Goal: Information Seeking & Learning: Learn about a topic

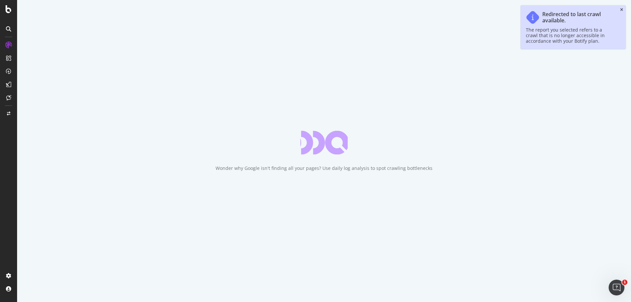
click at [622, 10] on icon "close toast" at bounding box center [621, 10] width 3 height 4
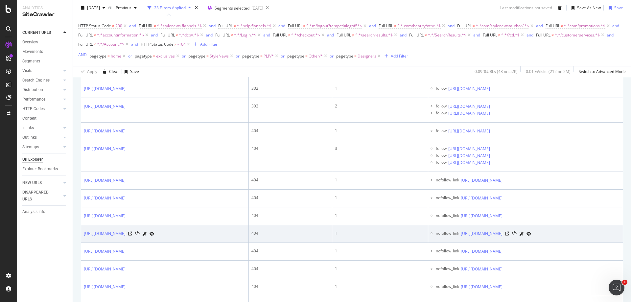
scroll to position [76, 0]
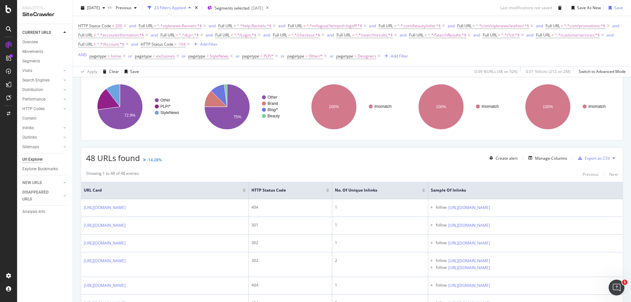
click at [610, 160] on button at bounding box center [614, 158] width 8 height 11
click at [585, 160] on div "Export as CSV" at bounding box center [597, 158] width 25 height 6
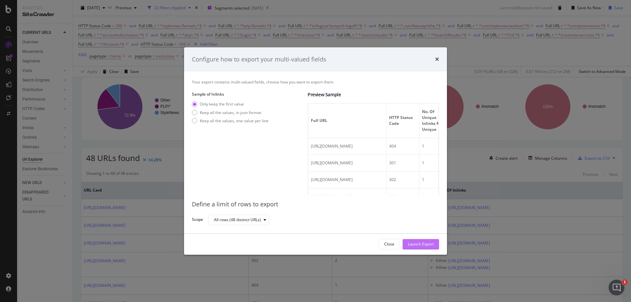
click at [428, 243] on div "Launch Export" at bounding box center [421, 245] width 26 height 6
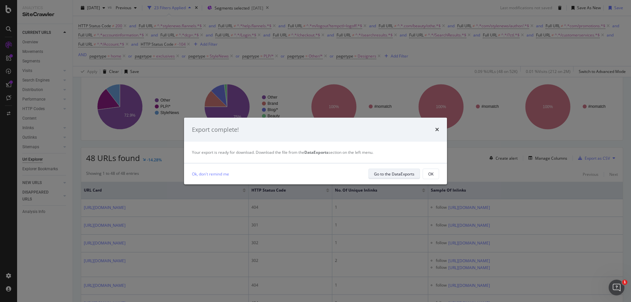
click at [403, 175] on div "Go to the DataExports" at bounding box center [394, 174] width 40 height 6
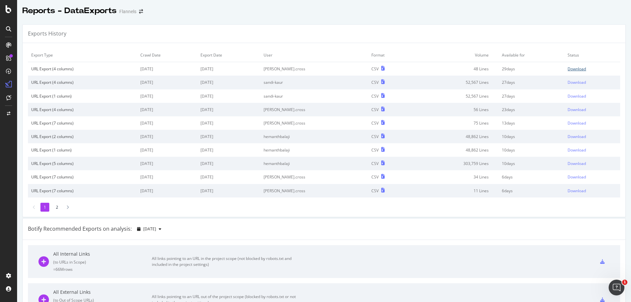
click at [568, 71] on div "Download" at bounding box center [577, 69] width 18 height 6
click at [568, 68] on div "Download" at bounding box center [577, 69] width 18 height 6
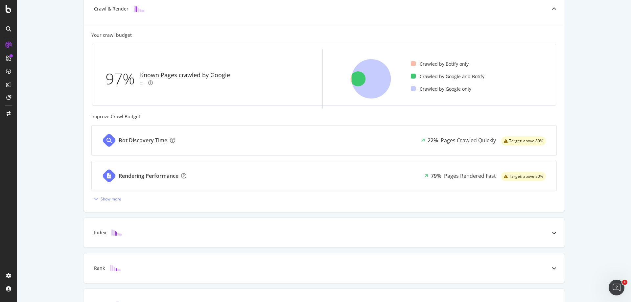
scroll to position [209, 0]
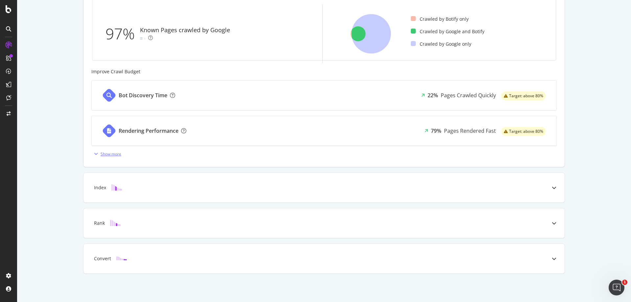
click at [108, 158] on div "Show more" at bounding box center [106, 154] width 30 height 10
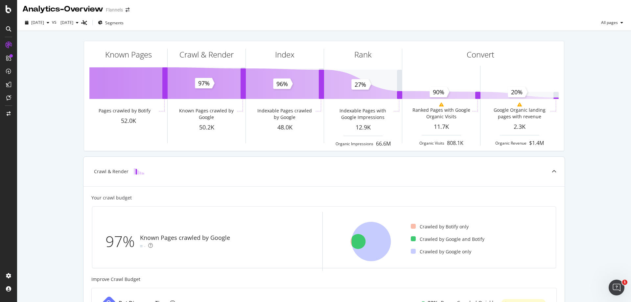
scroll to position [0, 0]
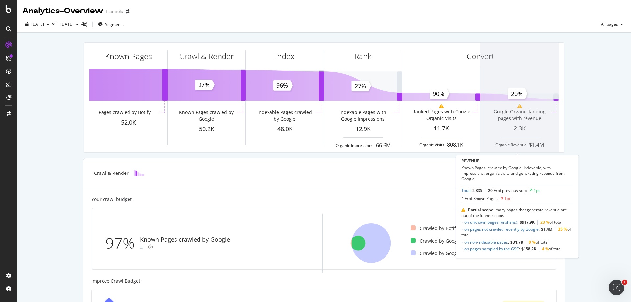
click at [509, 101] on span at bounding box center [520, 98] width 78 height 110
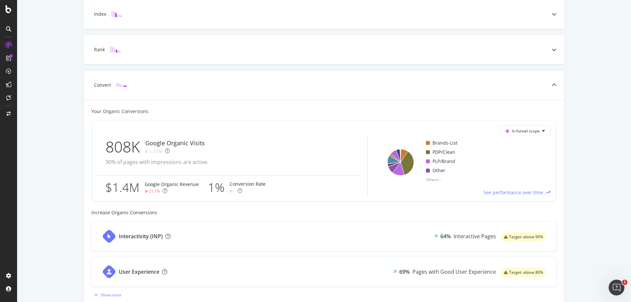
scroll to position [229, 0]
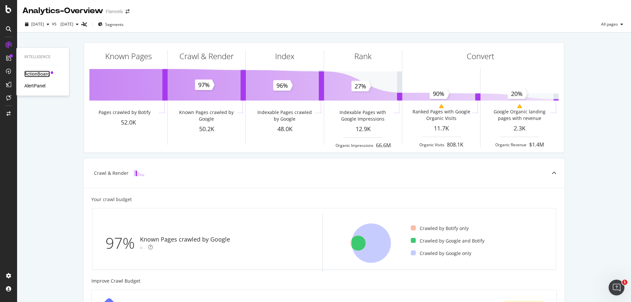
click at [35, 72] on div "ActionBoard" at bounding box center [37, 74] width 26 height 7
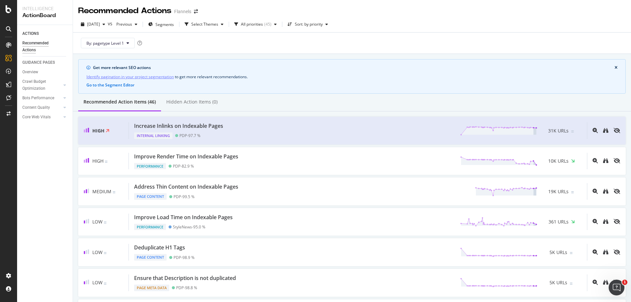
click at [615, 67] on icon "close banner" at bounding box center [616, 68] width 3 height 4
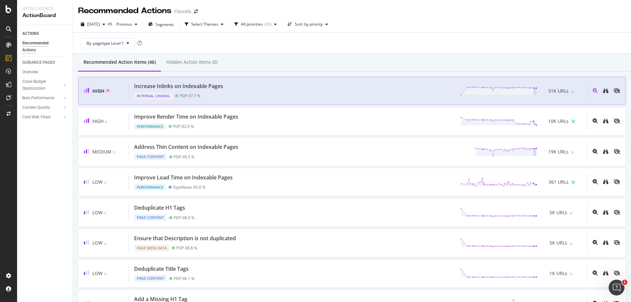
click at [234, 90] on div "Increase Inlinks on Indexable Pages Internal Linking PDP - 97.7 % 31K URLs" at bounding box center [358, 91] width 458 height 17
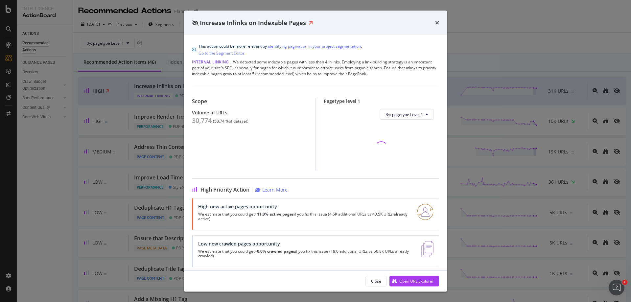
click at [439, 23] on div "Increase Inlinks on Indexable Pages" at bounding box center [315, 23] width 263 height 24
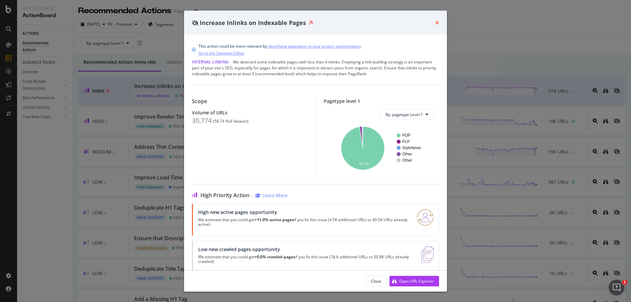
click at [437, 23] on icon "times" at bounding box center [437, 22] width 4 height 5
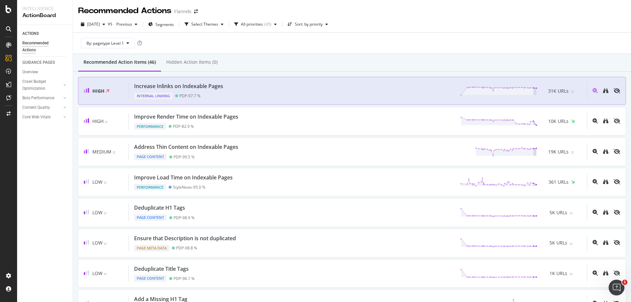
click at [257, 92] on div "Increase Inlinks on Indexable Pages Internal Linking PDP - 97.7 % 31K URLs" at bounding box center [358, 91] width 458 height 17
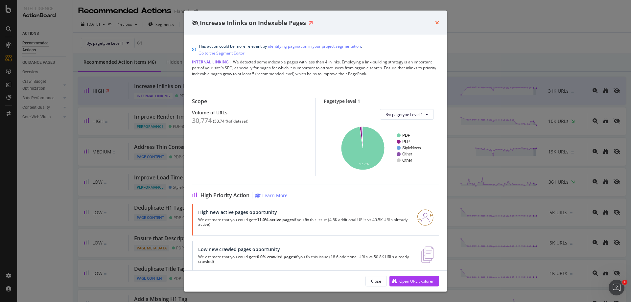
click at [439, 21] on icon "times" at bounding box center [437, 22] width 4 height 5
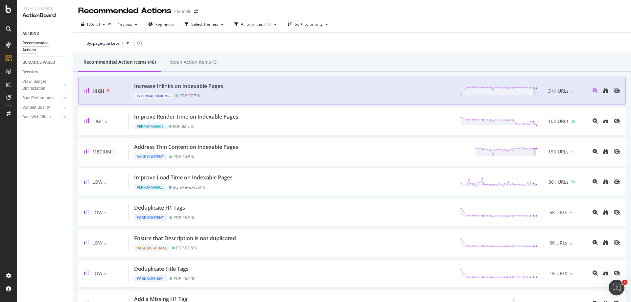
click at [244, 87] on div "Increase Inlinks on Indexable Pages Internal Linking PDP - 97.7 % 31K URLs" at bounding box center [358, 91] width 458 height 17
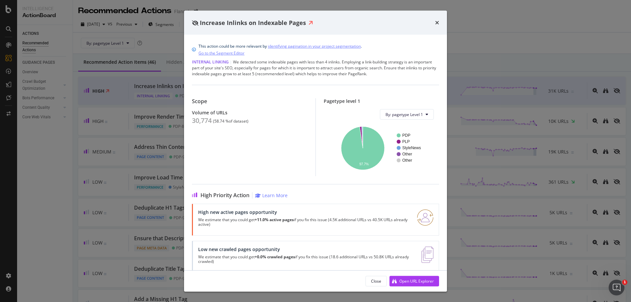
scroll to position [10, 0]
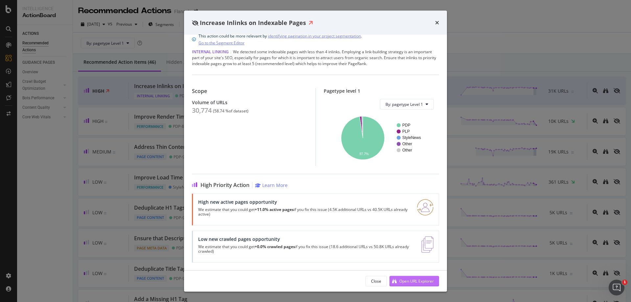
click at [398, 281] on div "Open URL Explorer" at bounding box center [412, 281] width 44 height 10
click at [438, 20] on icon "times" at bounding box center [437, 22] width 4 height 5
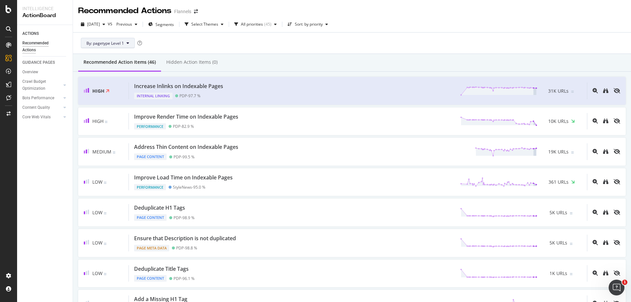
click at [114, 41] on span "By: pagetype Level 1" at bounding box center [104, 43] width 37 height 6
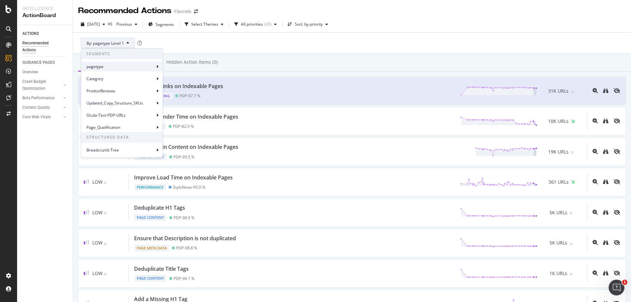
click at [154, 67] on span "pagetype" at bounding box center [120, 67] width 68 height 6
click at [187, 83] on span "pagetype Level 2" at bounding box center [186, 82] width 31 height 6
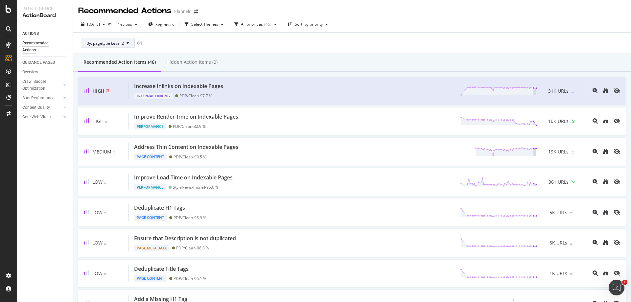
click at [124, 45] on span "By: pagetype Level 2" at bounding box center [104, 43] width 37 height 6
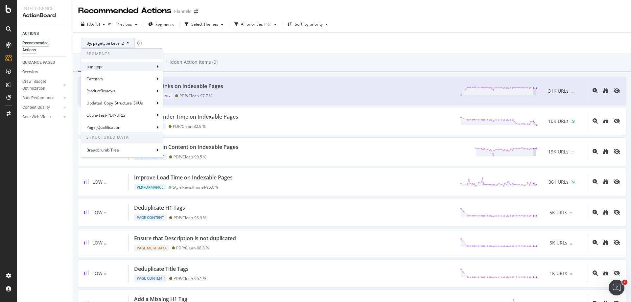
click at [119, 68] on span "pagetype" at bounding box center [120, 67] width 68 height 6
click at [142, 64] on span "pagetype" at bounding box center [120, 67] width 68 height 6
click at [184, 95] on span "pagetype Level 3" at bounding box center [186, 94] width 31 height 6
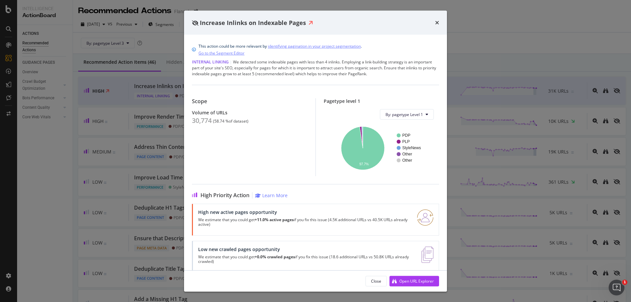
click at [435, 24] on div "Increase Inlinks on Indexable Pages" at bounding box center [315, 22] width 247 height 9
click at [438, 25] on icon "times" at bounding box center [437, 22] width 4 height 5
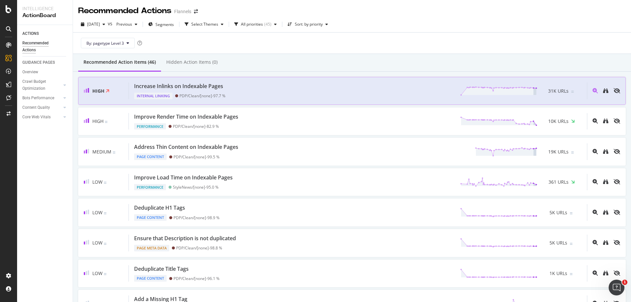
click at [242, 89] on div "Increase Inlinks on Indexable Pages Internal Linking PDP/Clean/[none] - 97.7 % …" at bounding box center [358, 91] width 458 height 17
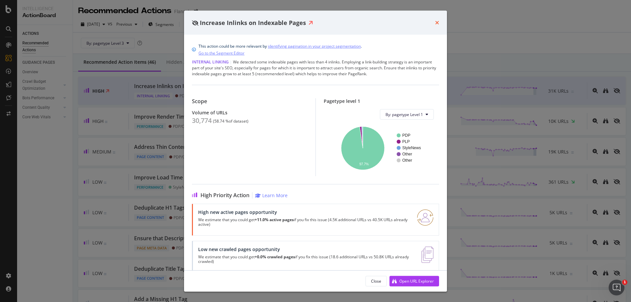
click at [439, 20] on icon "times" at bounding box center [437, 22] width 4 height 5
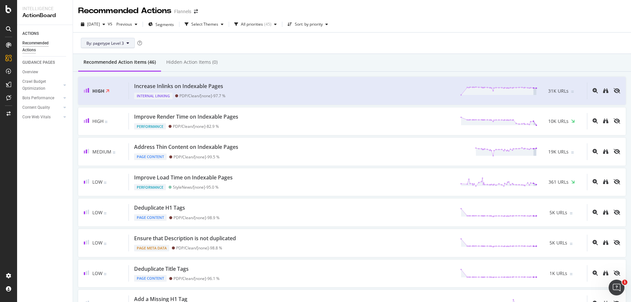
click at [121, 39] on button "By: pagetype Level 3" at bounding box center [108, 43] width 54 height 11
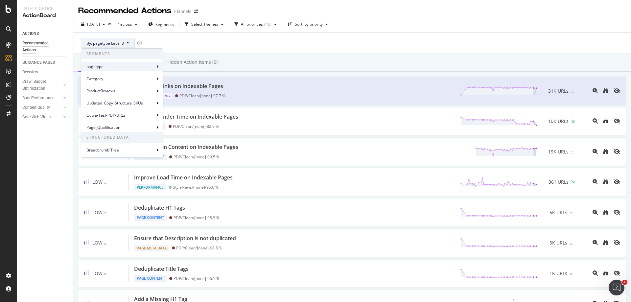
click at [109, 63] on div "pagetype" at bounding box center [122, 67] width 82 height 10
click at [173, 70] on span "pagetype Level 1" at bounding box center [186, 70] width 31 height 6
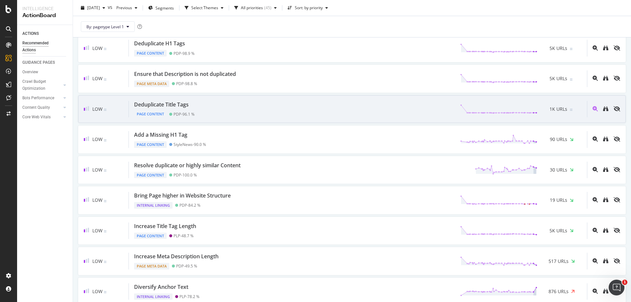
scroll to position [66, 0]
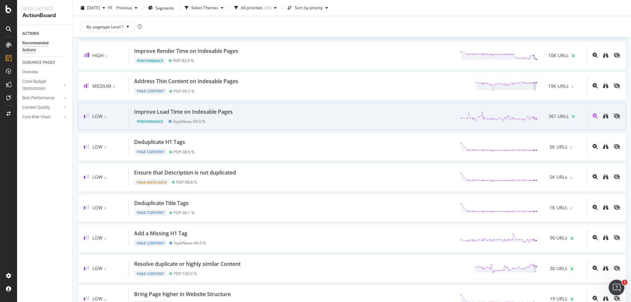
click at [233, 111] on div "Improve Load Time on Indexable Pages" at bounding box center [184, 112] width 101 height 8
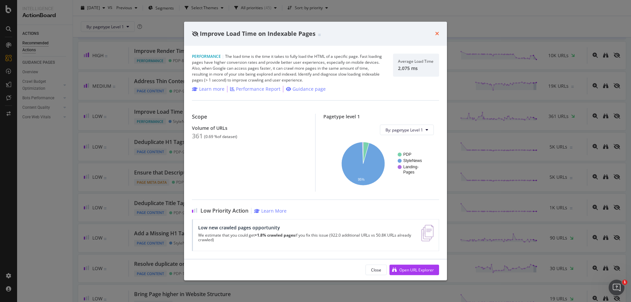
click at [437, 33] on icon "times" at bounding box center [437, 33] width 4 height 5
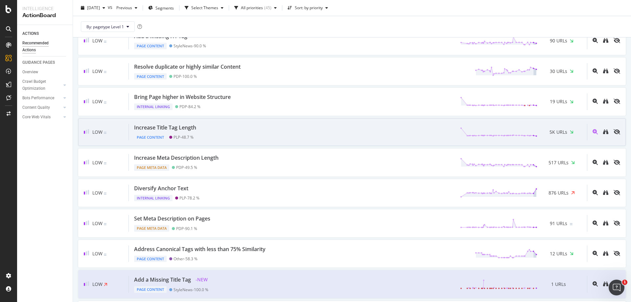
scroll to position [296, 0]
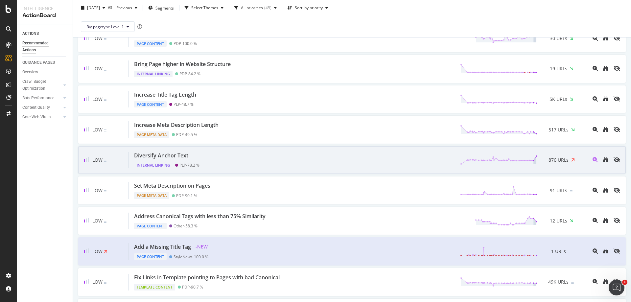
click at [194, 156] on div "Diversify Anchor Text" at bounding box center [166, 156] width 65 height 8
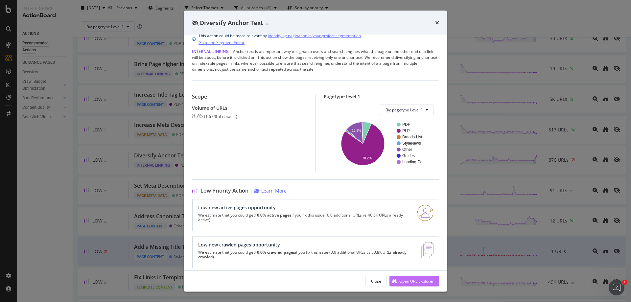
scroll to position [16, 0]
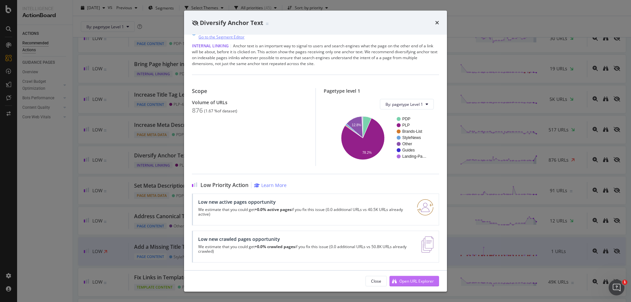
click at [425, 280] on div "Open URL Explorer" at bounding box center [416, 281] width 35 height 6
click at [434, 22] on div "Diversify Anchor Text" at bounding box center [315, 22] width 247 height 9
click at [436, 22] on icon "times" at bounding box center [437, 22] width 4 height 5
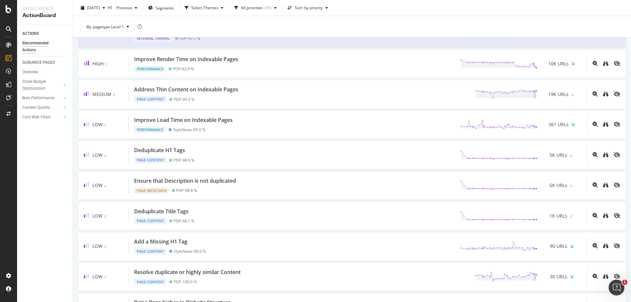
scroll to position [131, 0]
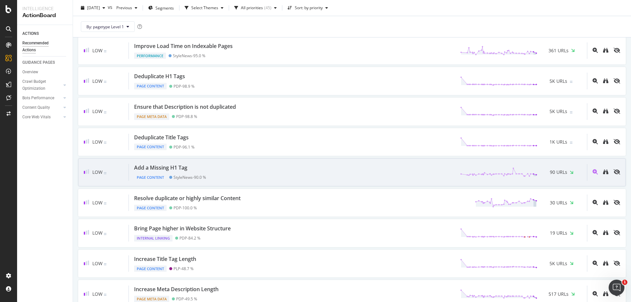
click at [177, 170] on div "Add a Missing H1 Tag" at bounding box center [160, 168] width 53 height 8
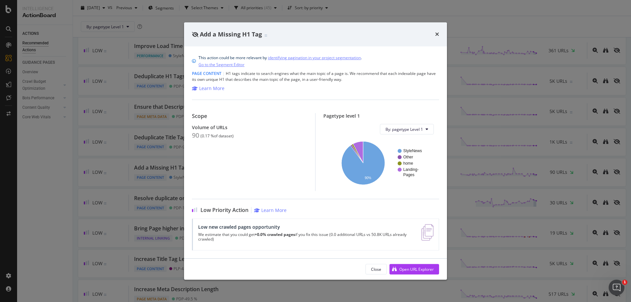
drag, startPoint x: 438, startPoint y: 34, endPoint x: 287, endPoint y: 2, distance: 154.7
click at [438, 34] on icon "times" at bounding box center [437, 34] width 4 height 5
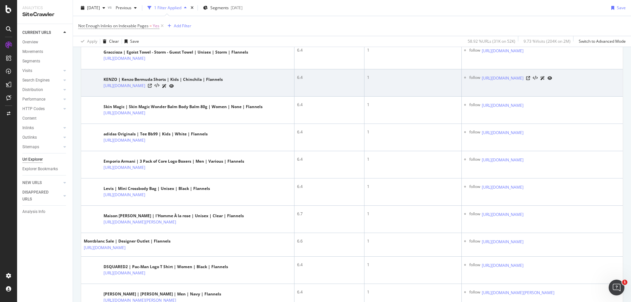
scroll to position [718, 0]
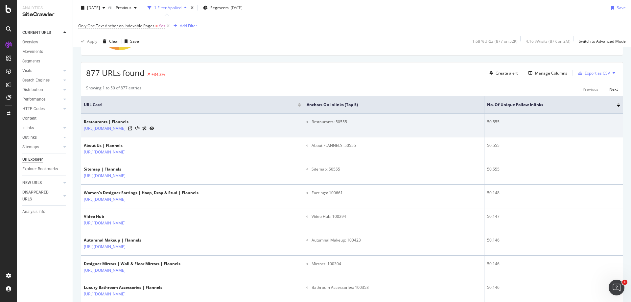
scroll to position [99, 0]
